Goal: Information Seeking & Learning: Learn about a topic

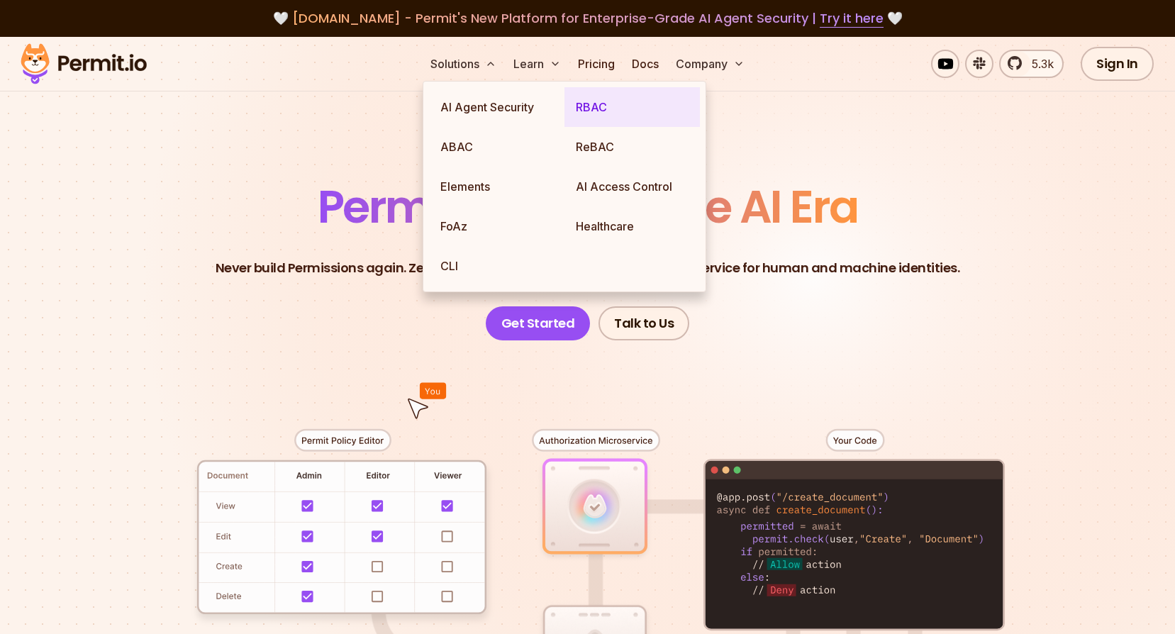
click at [596, 106] on link "RBAC" at bounding box center [631, 107] width 135 height 40
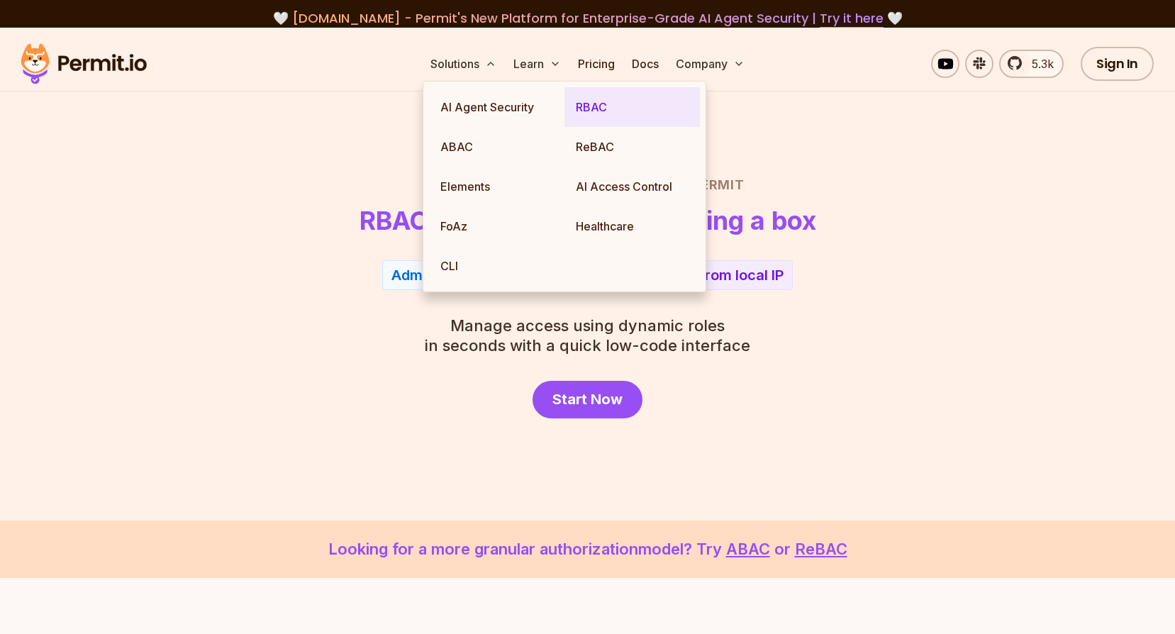
click at [596, 106] on link "RBAC" at bounding box center [631, 107] width 135 height 40
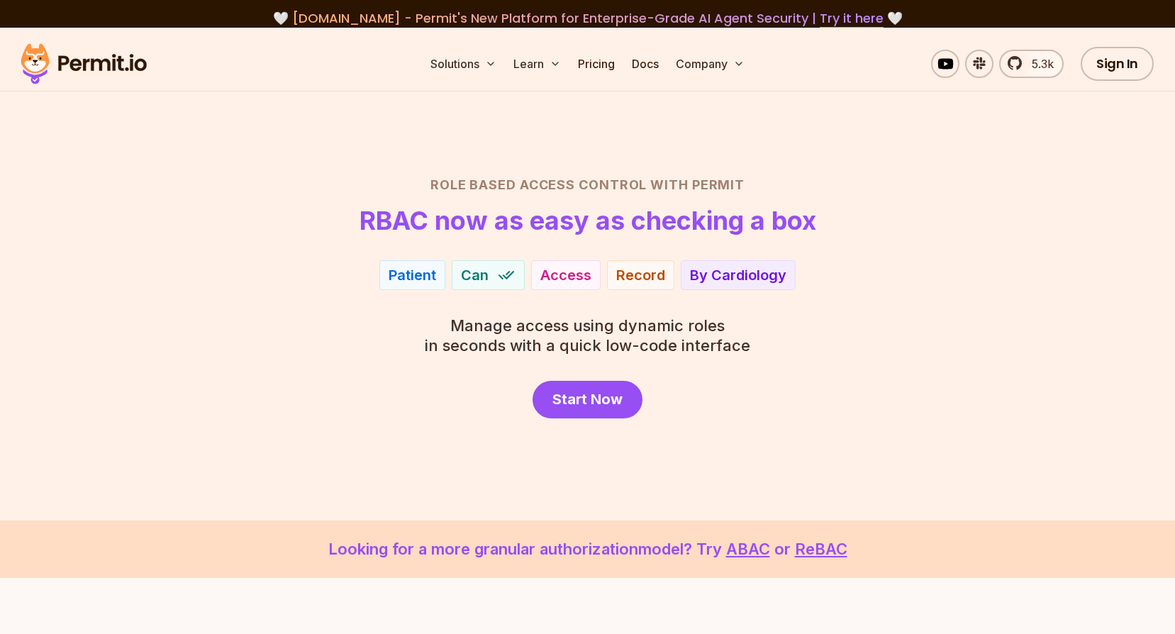
click at [927, 160] on section "Role Based Access Control with Permit RBAC now as easy as checking a box Patien…" at bounding box center [587, 274] width 1175 height 493
click at [601, 69] on link "Pricing" at bounding box center [596, 64] width 48 height 28
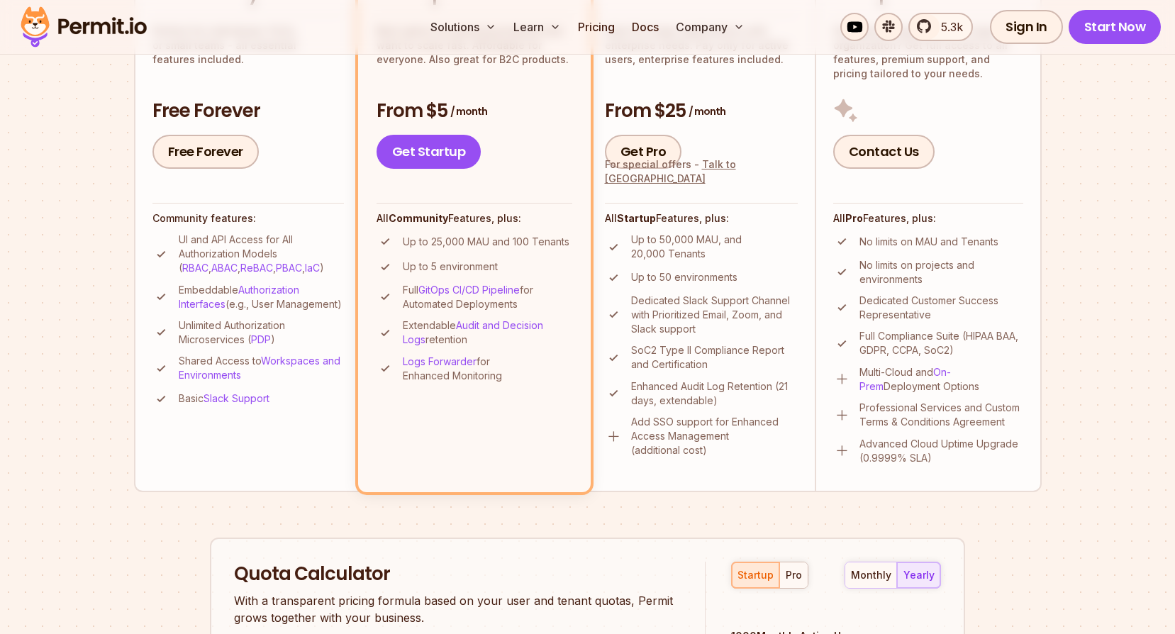
scroll to position [424, 0]
click at [261, 345] on link "PDP" at bounding box center [261, 338] width 20 height 12
